Goal: Find specific page/section: Find specific page/section

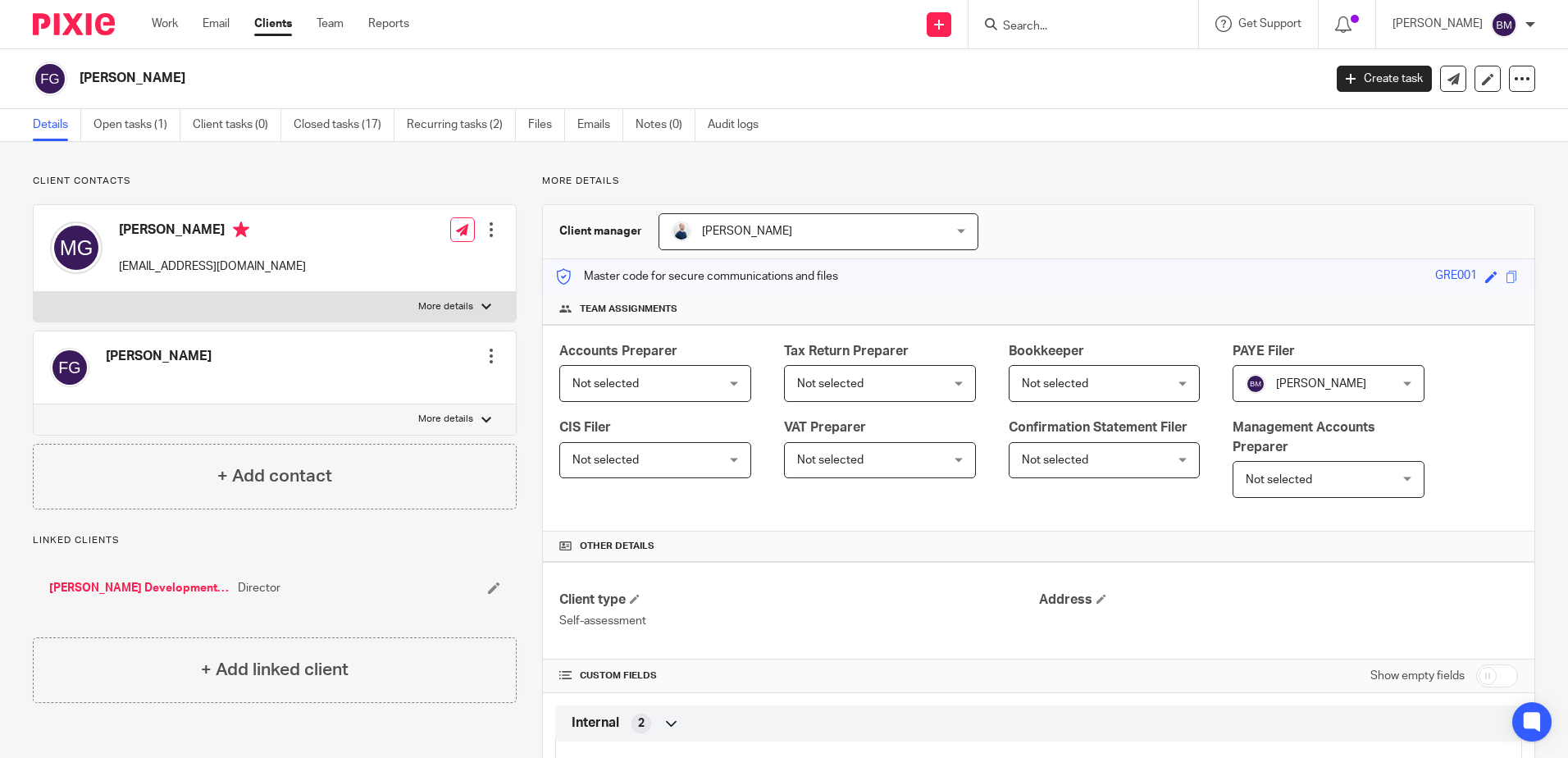
scroll to position [645, 0]
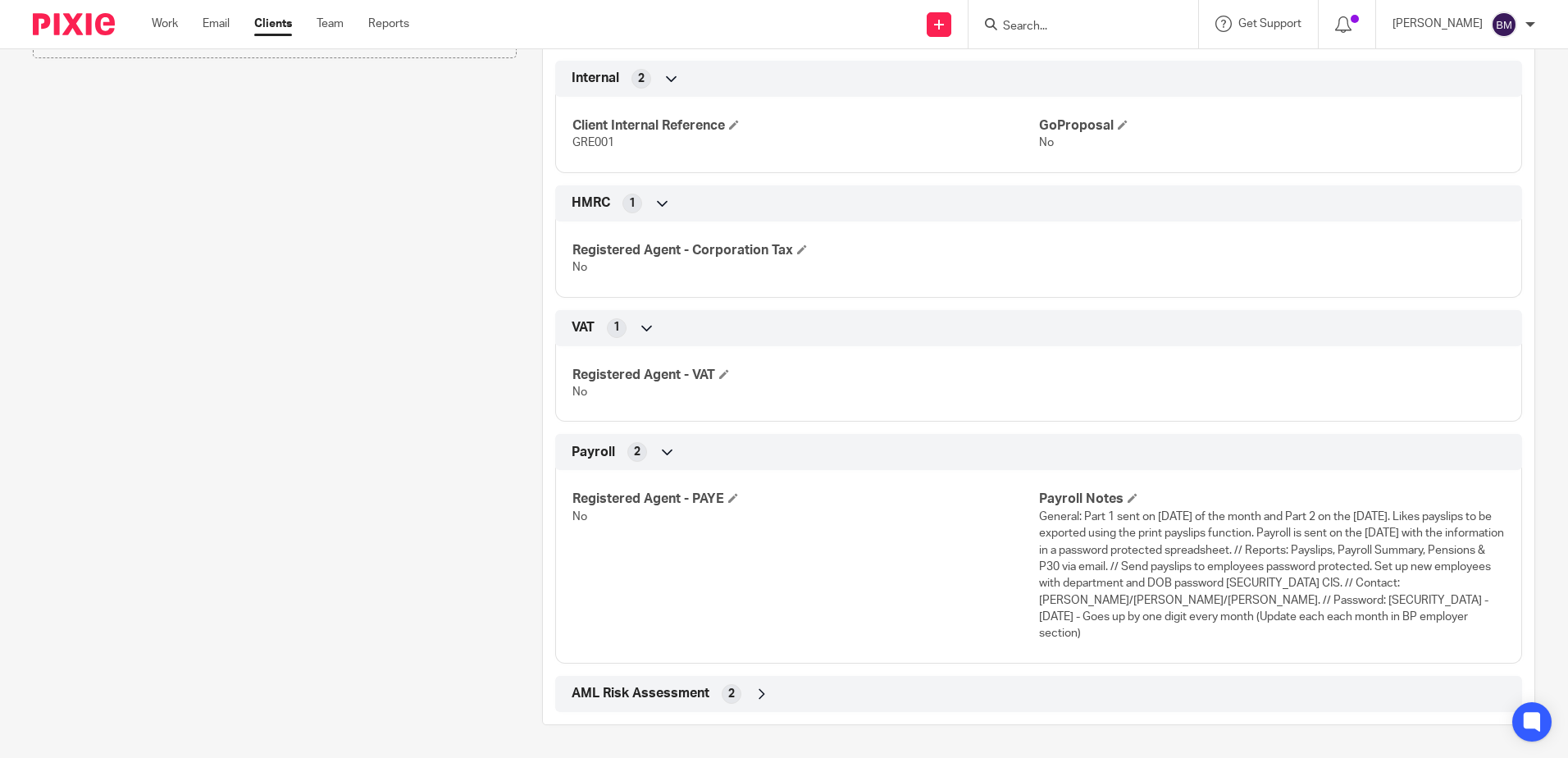
drag, startPoint x: 1384, startPoint y: 601, endPoint x: 1340, endPoint y: 632, distance: 53.8
click at [1337, 634] on p "General: Part 1 sent on [DATE] of the month and Part 2 on the [DATE]. Likes pay…" at bounding box center [1271, 575] width 466 height 134
click at [1377, 600] on span "General: Part 1 sent on [DATE] of the month and Part 2 on the [DATE]. Likes pay…" at bounding box center [1271, 575] width 465 height 129
drag, startPoint x: 1377, startPoint y: 600, endPoint x: 1392, endPoint y: 600, distance: 15.0
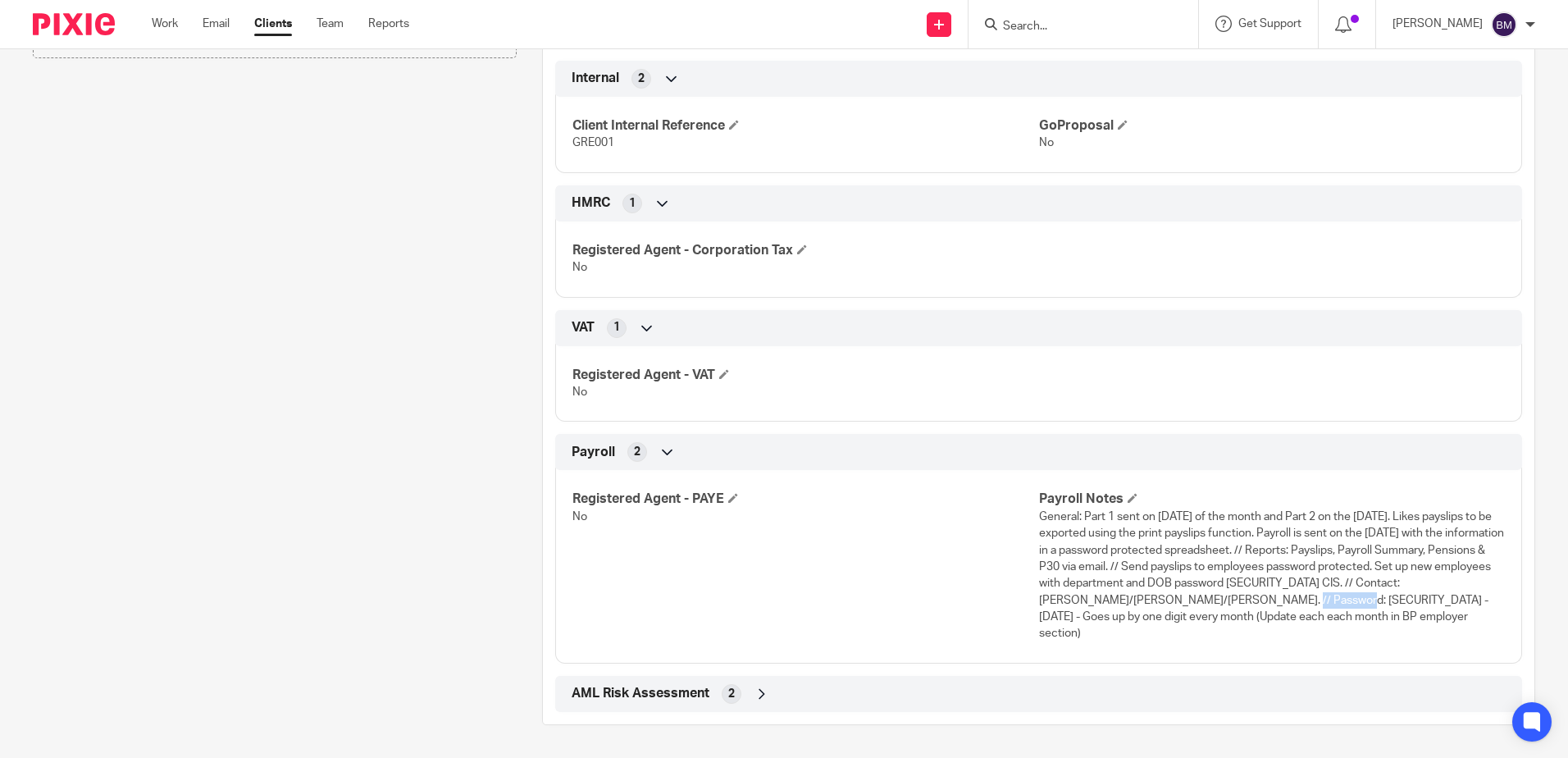
click at [1392, 600] on span "General: Part 1 sent on last Wednesday of the month and Part 2 on the Thursday.…" at bounding box center [1271, 575] width 465 height 129
drag, startPoint x: 1399, startPoint y: 602, endPoint x: 1338, endPoint y: 602, distance: 61.0
click at [1338, 602] on span "General: Part 1 sent on last Wednesday of the month and Part 2 on the Thursday.…" at bounding box center [1271, 575] width 465 height 129
copy span "Pa7FMG211"
click at [1380, 598] on span "General: Part 1 sent on last Wednesday of the month and Part 2 on the Thursday.…" at bounding box center [1271, 575] width 465 height 129
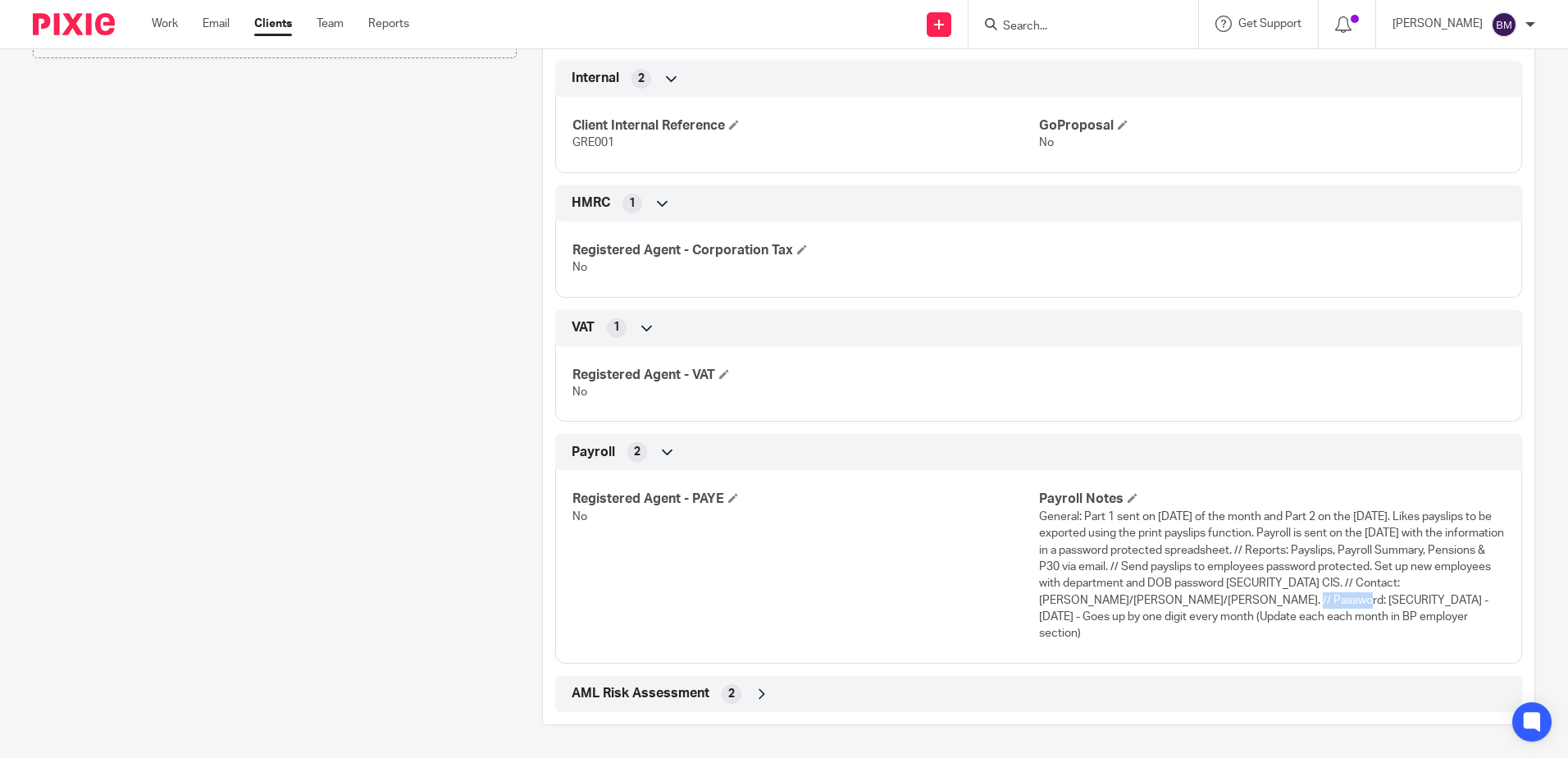
drag, startPoint x: 1400, startPoint y: 599, endPoint x: 1339, endPoint y: 596, distance: 61.1
click at [1339, 596] on span "General: Part 1 sent on last Wednesday of the month and Part 2 on the Thursday.…" at bounding box center [1271, 575] width 465 height 129
copy span "Pa7FMG211"
click at [1066, 28] on input "Search" at bounding box center [1075, 27] width 148 height 15
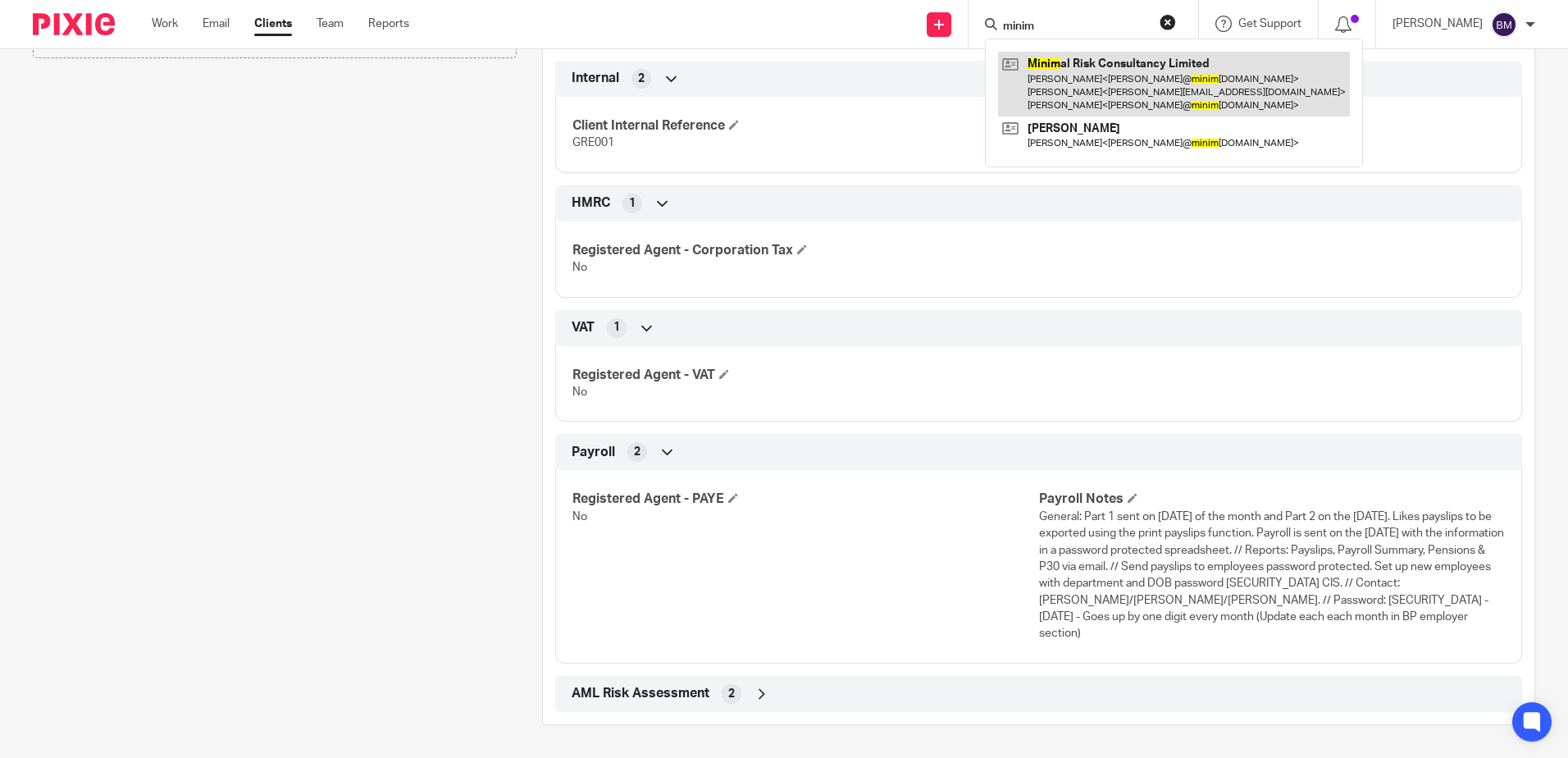
type input "minim"
click at [1145, 80] on link at bounding box center [1173, 84] width 352 height 65
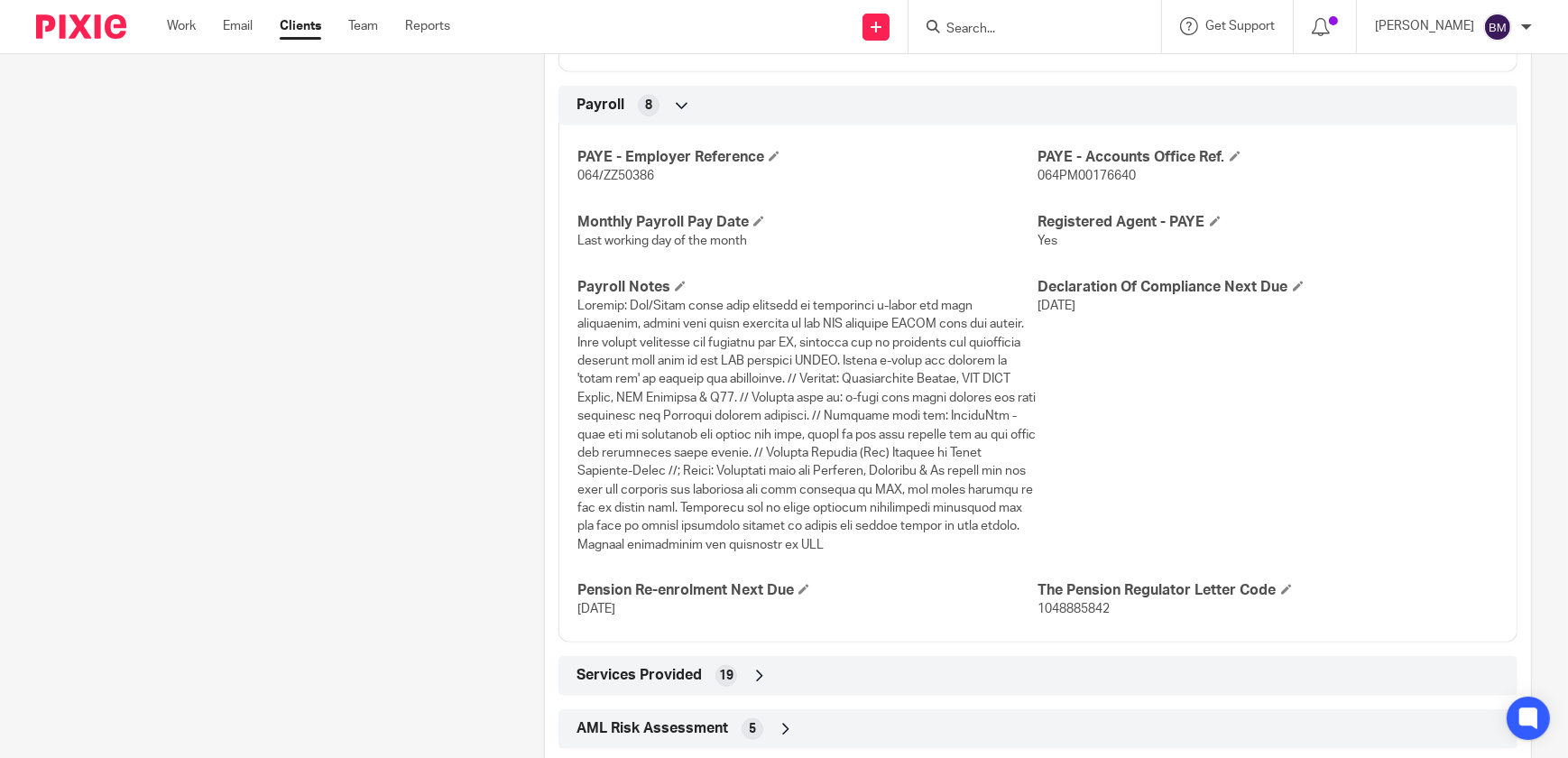
scroll to position [1847, 0]
